Goal: Browse casually

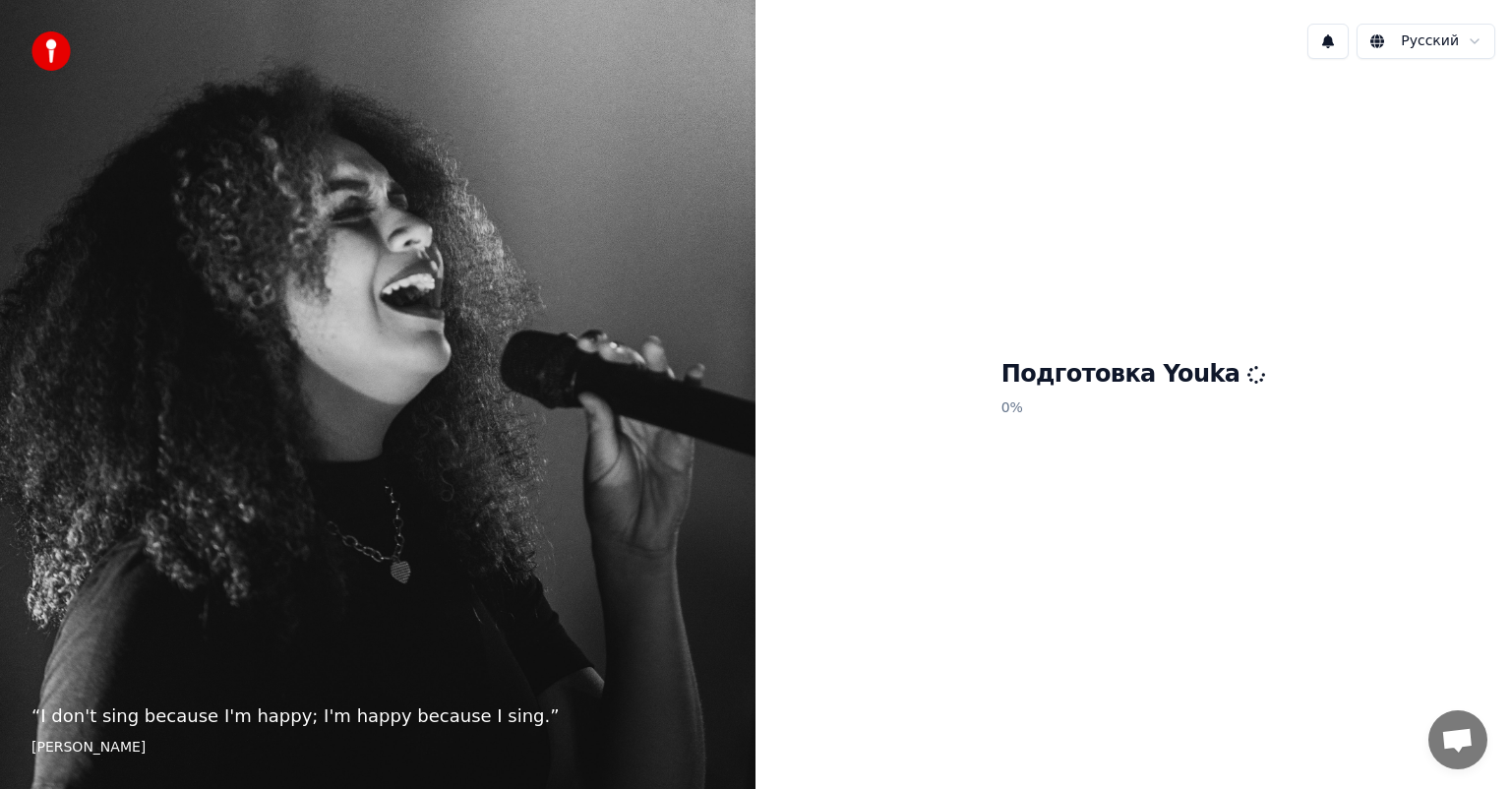
click at [48, 41] on img at bounding box center [50, 50] width 39 height 39
click at [1180, 445] on div "Подготовка Youka 0 %" at bounding box center [1132, 392] width 755 height 635
click at [210, 715] on p "“ Karaoke is the great equalizer. ”" at bounding box center [377, 716] width 692 height 28
click at [1343, 40] on button at bounding box center [1327, 41] width 41 height 35
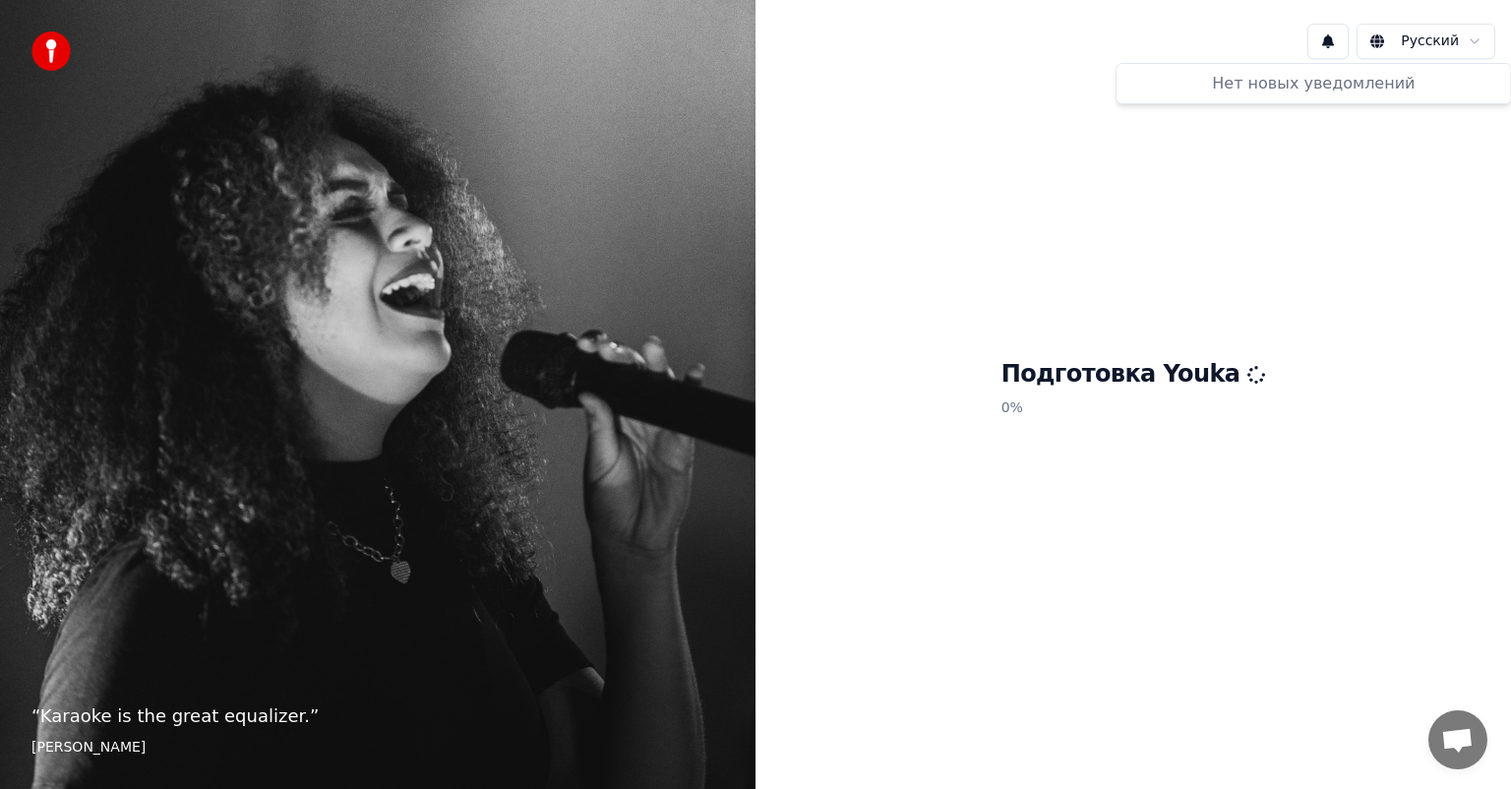
click at [1343, 40] on button at bounding box center [1327, 41] width 41 height 35
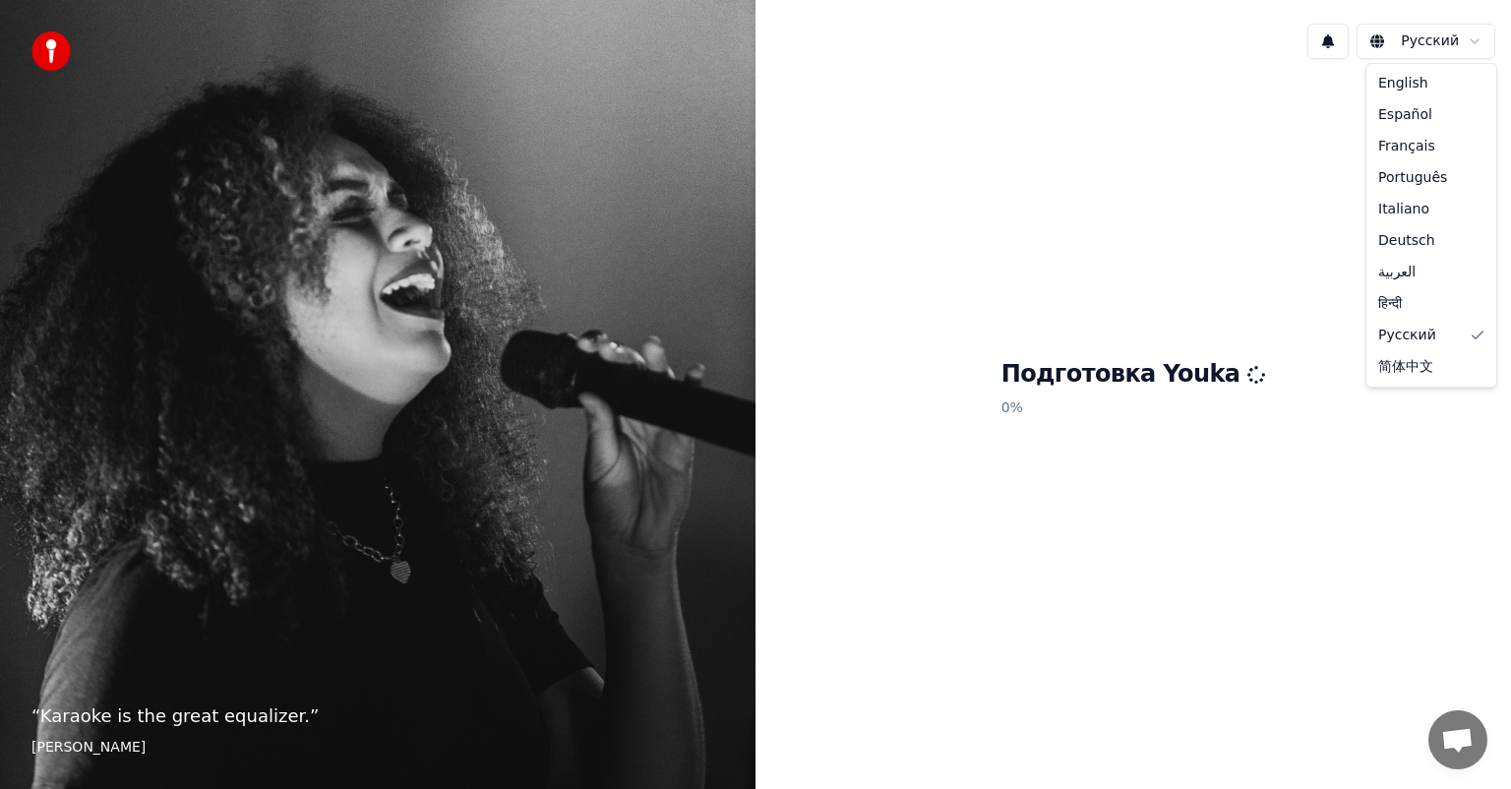
click at [1448, 41] on html "“ Karaoke is the great equalizer. ” [PERSON_NAME] Русский Подготовка Youka 0 % …" at bounding box center [755, 394] width 1511 height 789
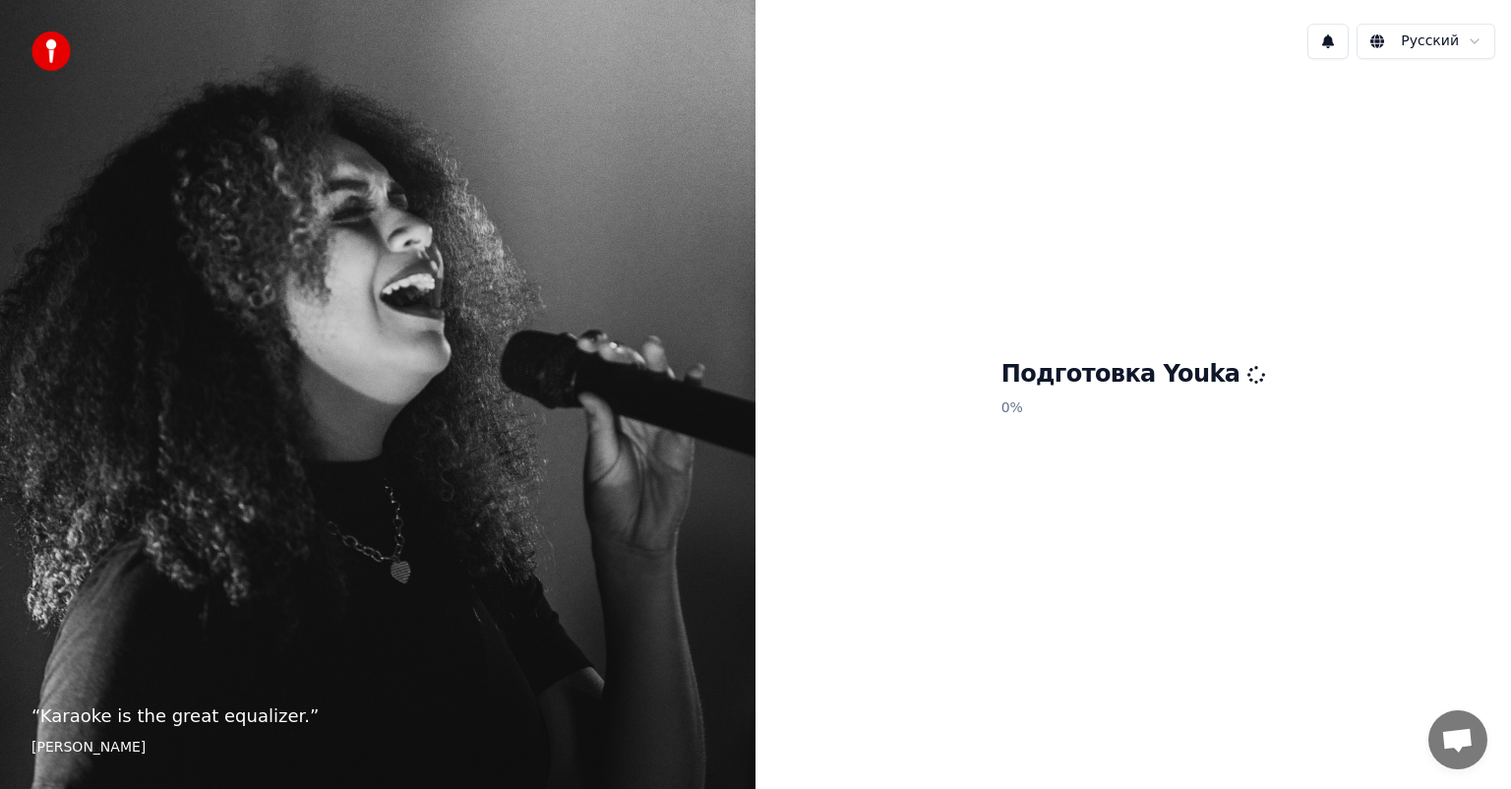
click at [1448, 41] on html "“ Karaoke is the great equalizer. ” [PERSON_NAME] Русский Подготовка Youka 0 %" at bounding box center [755, 394] width 1511 height 789
